Goal: Find contact information: Find contact information

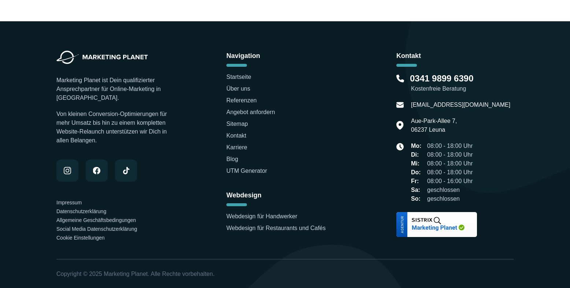
scroll to position [2380, 0]
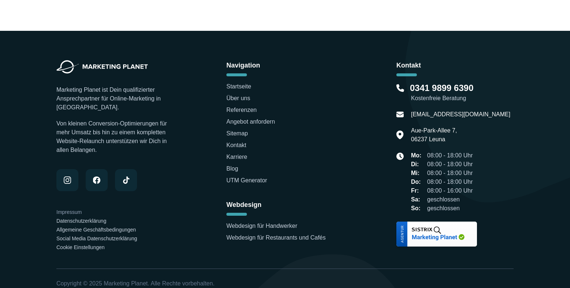
click at [75, 214] on link "Impressum" at bounding box center [68, 212] width 25 height 6
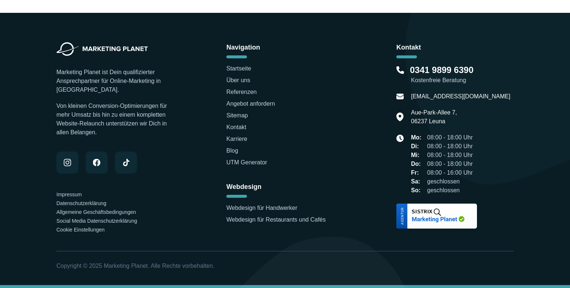
scroll to position [496, 0]
click at [65, 196] on link "Impressum" at bounding box center [68, 194] width 25 height 6
click at [77, 193] on link "Impressum" at bounding box center [68, 194] width 25 height 6
click at [71, 190] on div "Marketing Planet ist Dein qualifizierter Ansprechpartner für Online-Marketing i…" at bounding box center [114, 137] width 117 height 191
click at [71, 191] on link "Impressum" at bounding box center [68, 194] width 25 height 6
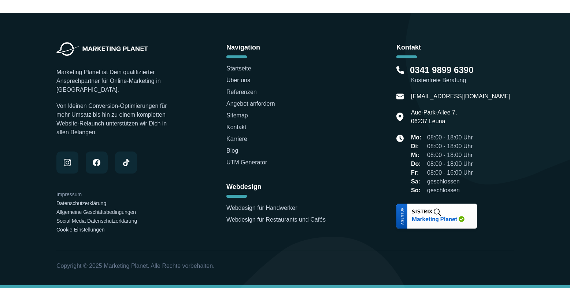
click at [71, 191] on link "Impressum" at bounding box center [68, 194] width 25 height 6
click at [78, 194] on link "Impressum" at bounding box center [68, 194] width 25 height 6
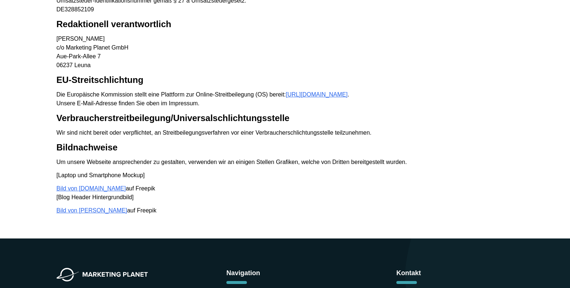
scroll to position [88, 0]
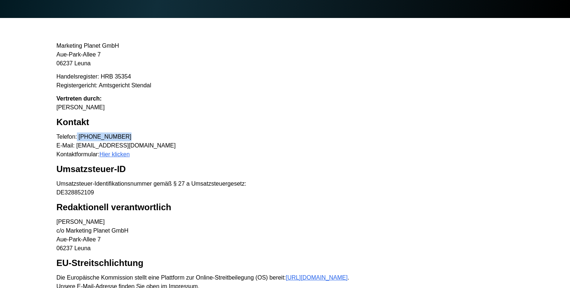
drag, startPoint x: 122, startPoint y: 135, endPoint x: 78, endPoint y: 136, distance: 44.0
click at [78, 136] on p "Telefon: [PHONE_NUMBER] E-Mail: [EMAIL_ADDRESS][DOMAIN_NAME] Kontaktformular: H…" at bounding box center [284, 145] width 457 height 26
copy p "0341 9899 6390"
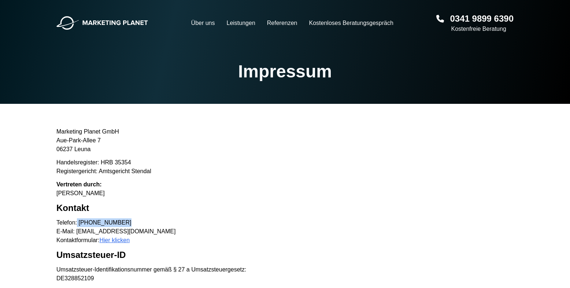
scroll to position [0, 0]
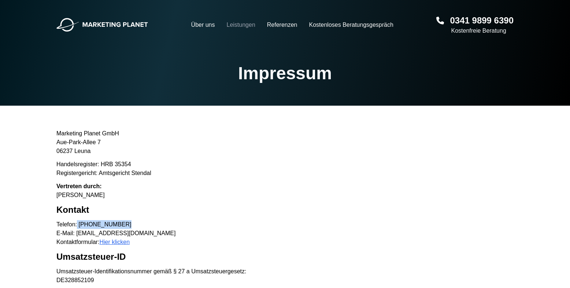
click at [242, 25] on link "Leistungen" at bounding box center [241, 25] width 29 height 9
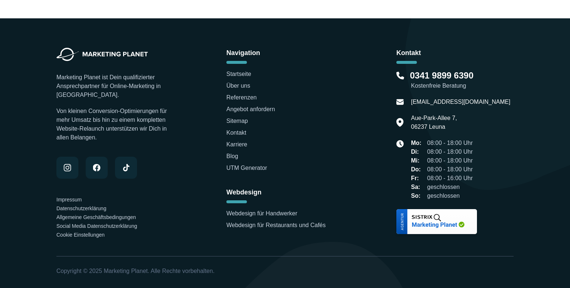
scroll to position [2398, 0]
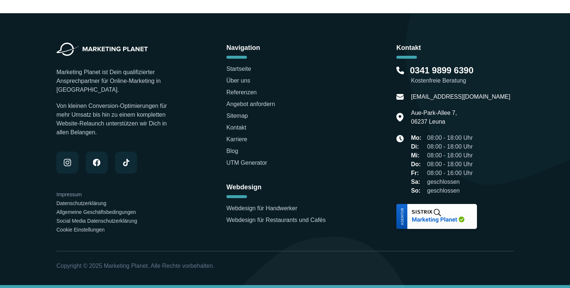
click at [68, 194] on link "Impressum" at bounding box center [68, 194] width 25 height 6
